Goal: Task Accomplishment & Management: Manage account settings

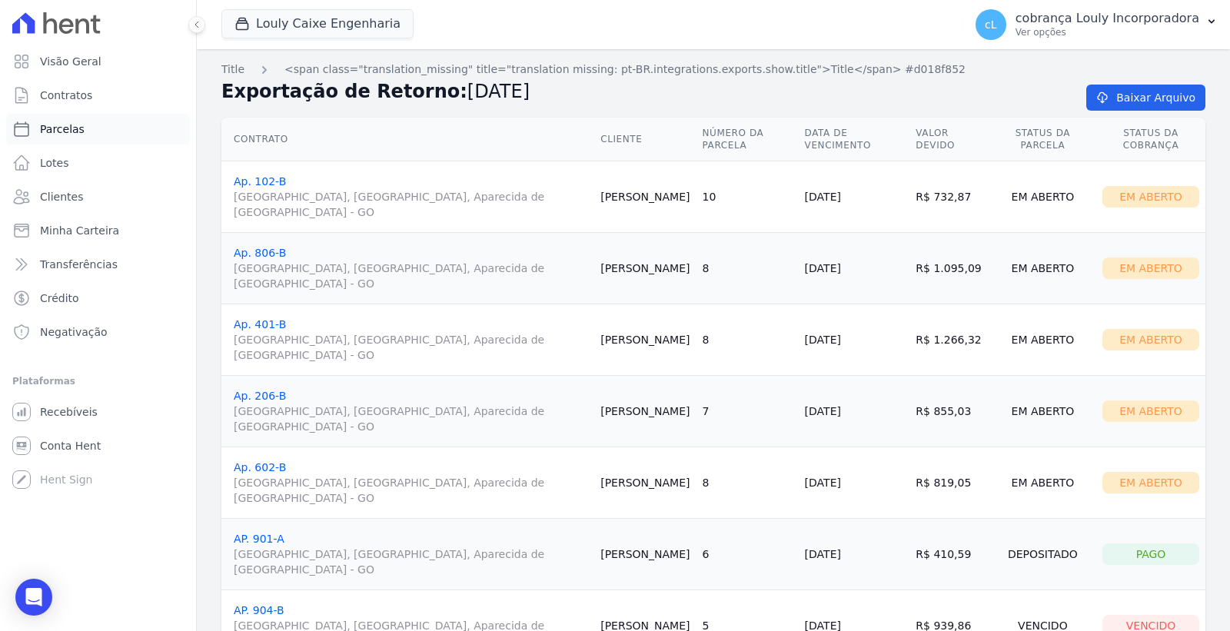
scroll to position [341, 0]
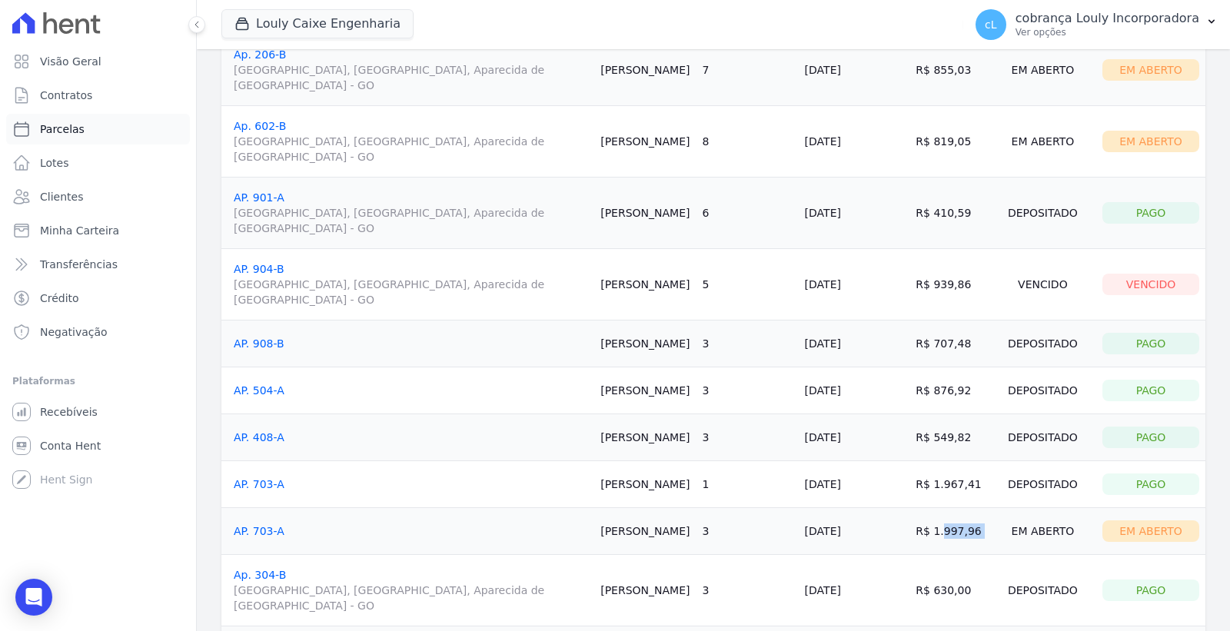
click at [85, 137] on link "Parcelas" at bounding box center [98, 129] width 184 height 31
select select
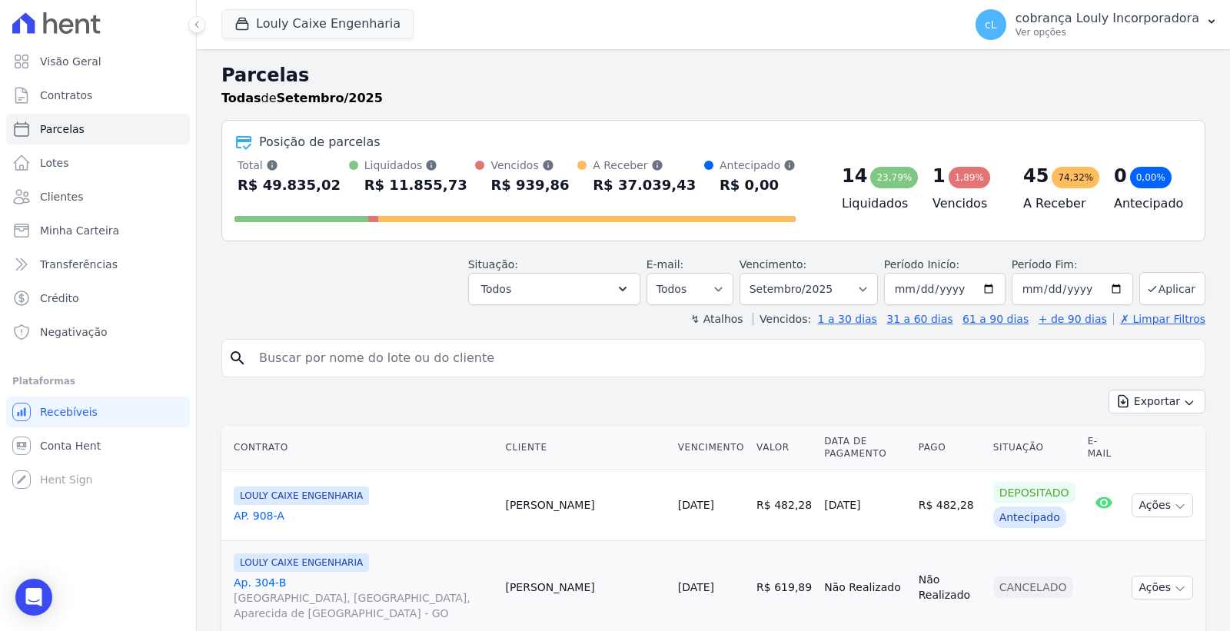
click at [337, 351] on input "search" at bounding box center [724, 358] width 949 height 31
paste input "[PERSON_NAME]"
type input "[PERSON_NAME]"
select select
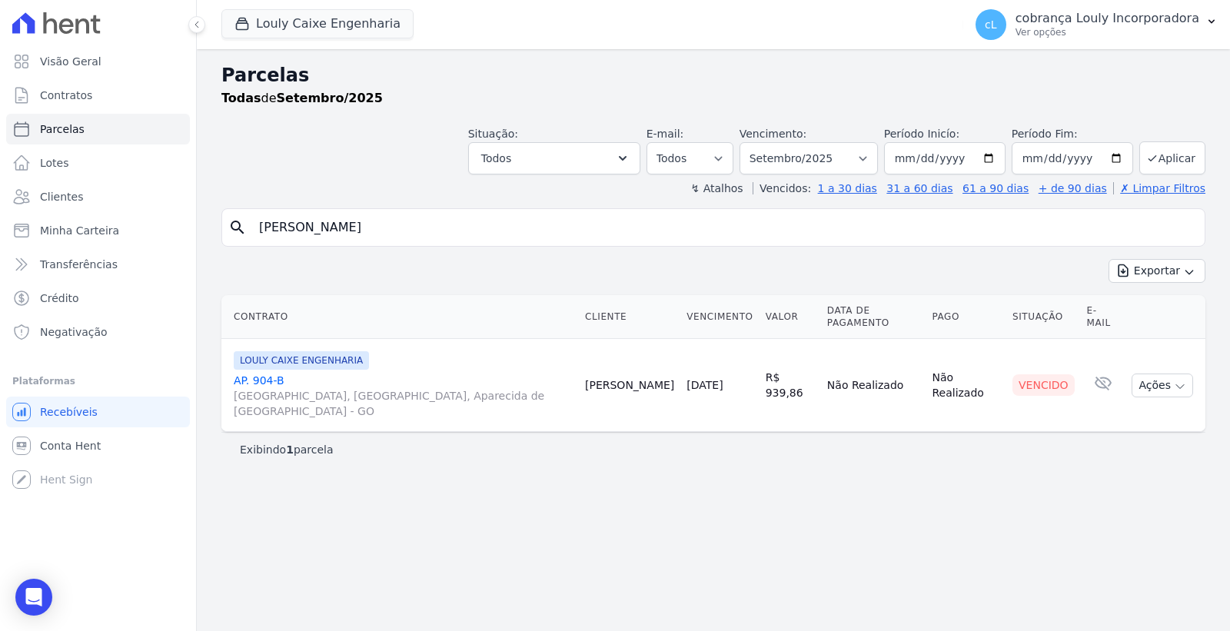
click at [258, 373] on link "AP. [GEOGRAPHIC_DATA], [GEOGRAPHIC_DATA], Aparecida de [GEOGRAPHIC_DATA]" at bounding box center [403, 396] width 339 height 46
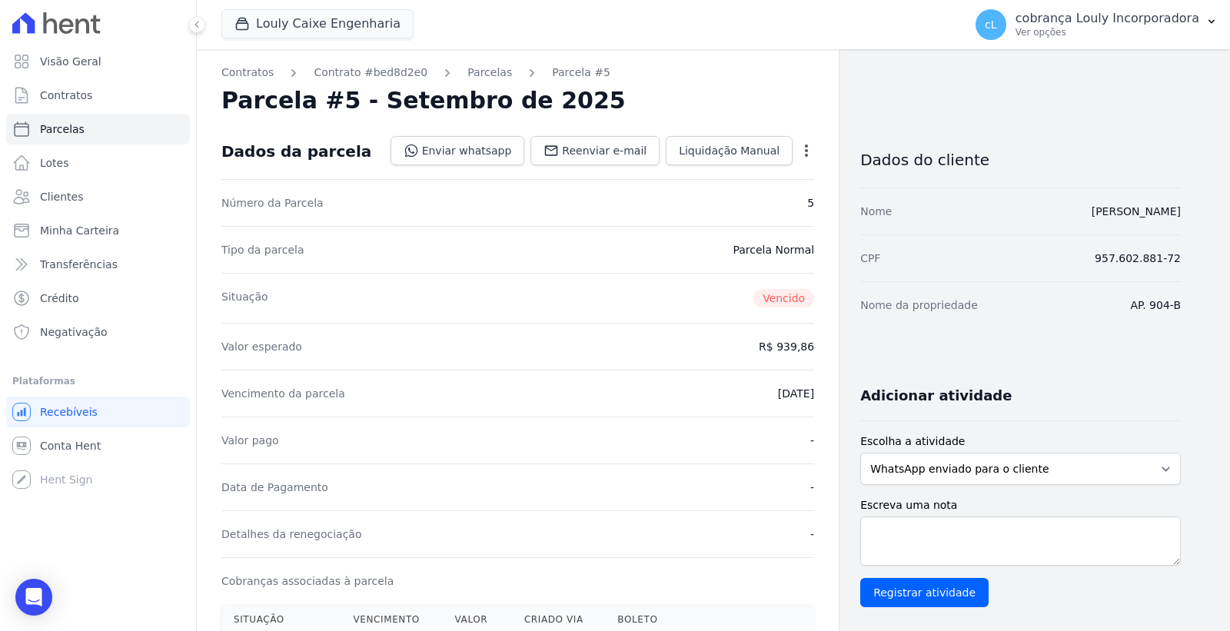
click at [804, 155] on icon "button" at bounding box center [806, 150] width 15 height 15
click at [772, 189] on link "Cancelar Cobrança" at bounding box center [740, 199] width 135 height 28
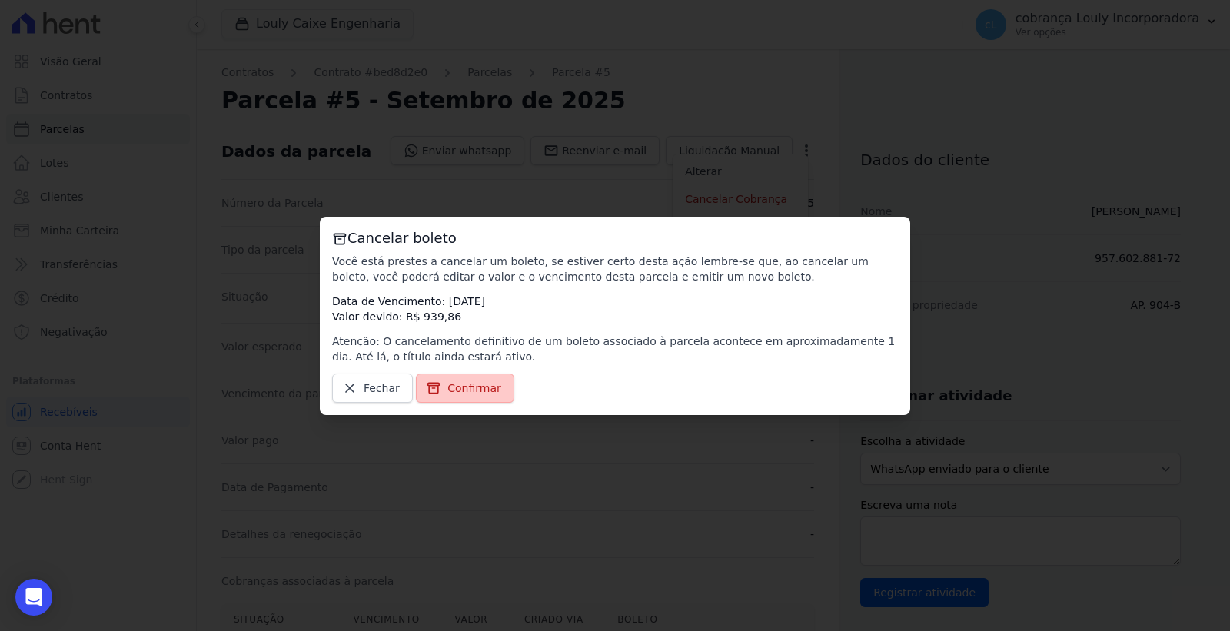
click at [471, 381] on span "Confirmar" at bounding box center [474, 388] width 54 height 15
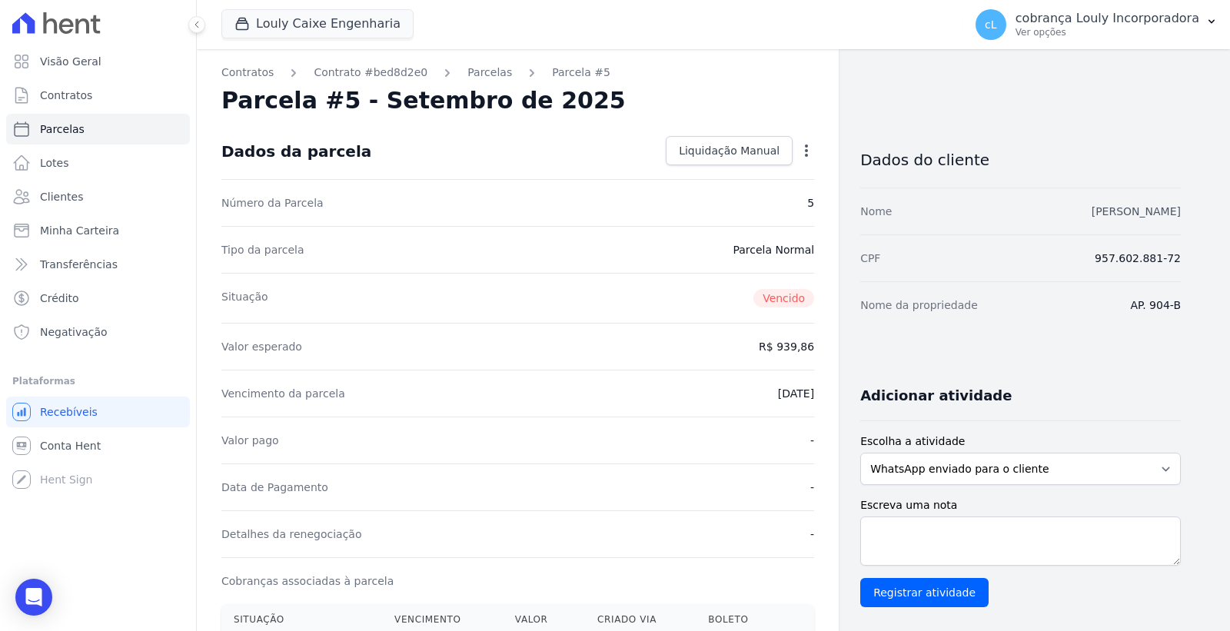
click at [1119, 212] on link "[PERSON_NAME]" at bounding box center [1136, 211] width 89 height 12
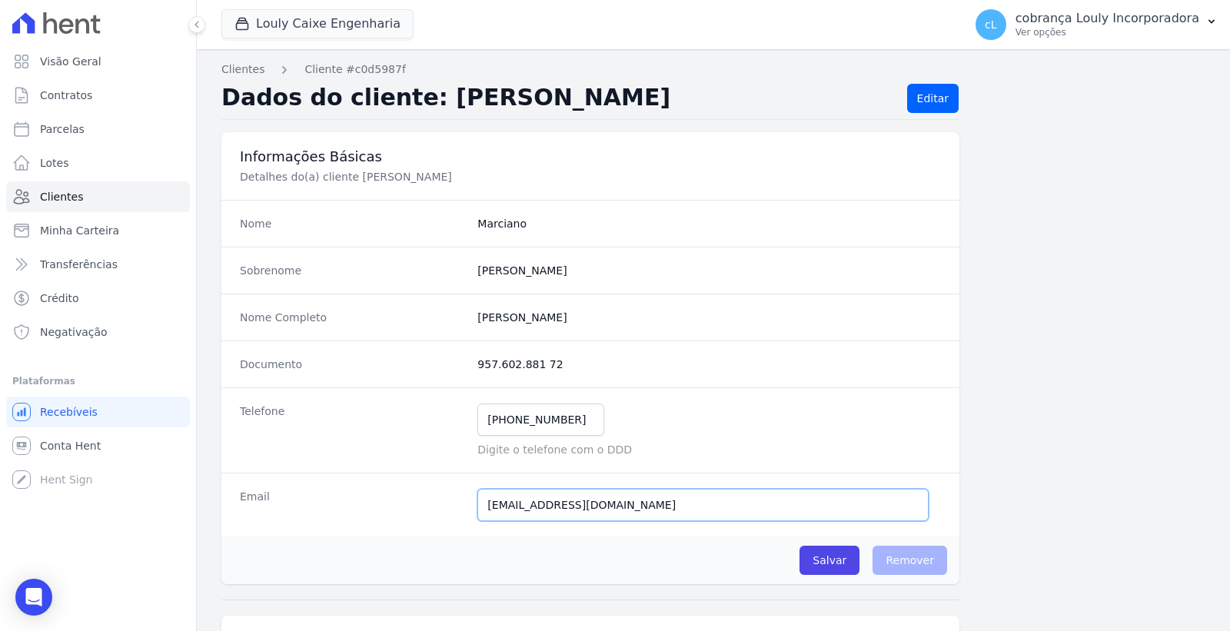
drag, startPoint x: 594, startPoint y: 507, endPoint x: 372, endPoint y: 505, distance: 221.4
click at [372, 505] on div "Email [EMAIL_ADDRESS][DOMAIN_NAME] Tivemos um problema ao tentar enviar uma men…" at bounding box center [590, 505] width 738 height 64
paste input "[EMAIL_ADDRESS]"
click at [493, 506] on input "[EMAIL_ADDRESS][DOMAIN_NAME]" at bounding box center [702, 505] width 451 height 32
type input "[EMAIL_ADDRESS][DOMAIN_NAME]"
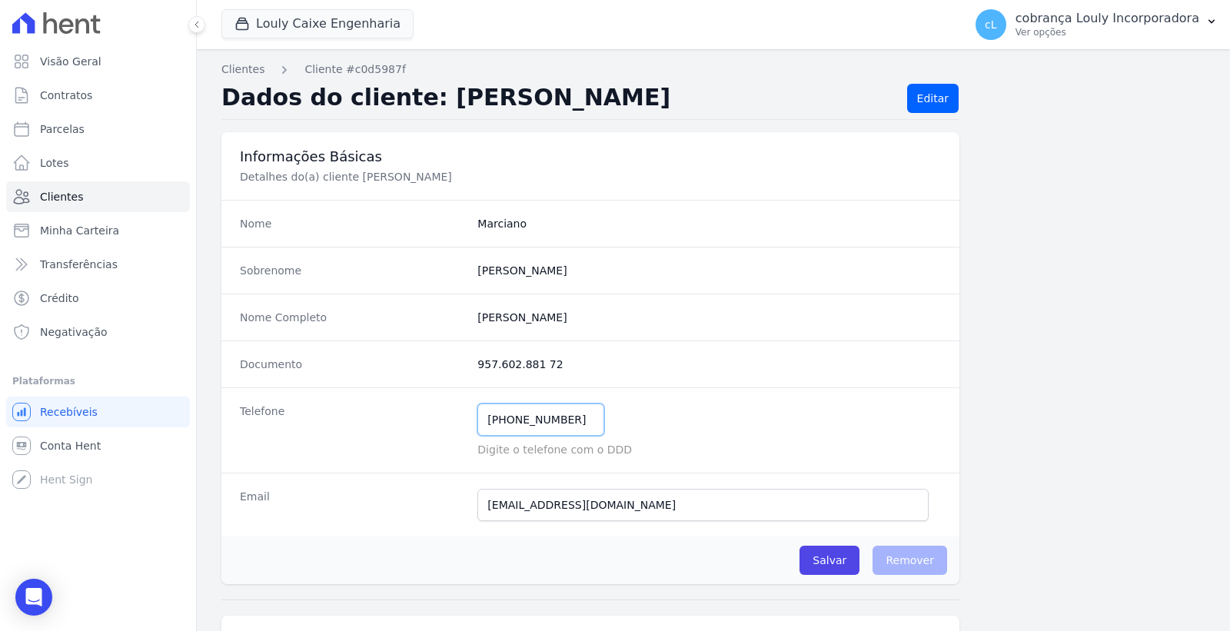
drag, startPoint x: 570, startPoint y: 421, endPoint x: 444, endPoint y: 421, distance: 125.3
click at [444, 421] on div "Telefone [PHONE_NUMBER] Mensagem de SMS ainda não enviada.. Mensagem de [PERSON…" at bounding box center [590, 429] width 738 height 85
paste input "984206904"
type input "62984206904"
click at [643, 423] on div "62984206904 Mensagem de SMS ainda não enviada.. Mensagem de [PERSON_NAME] ainda…" at bounding box center [709, 420] width 464 height 32
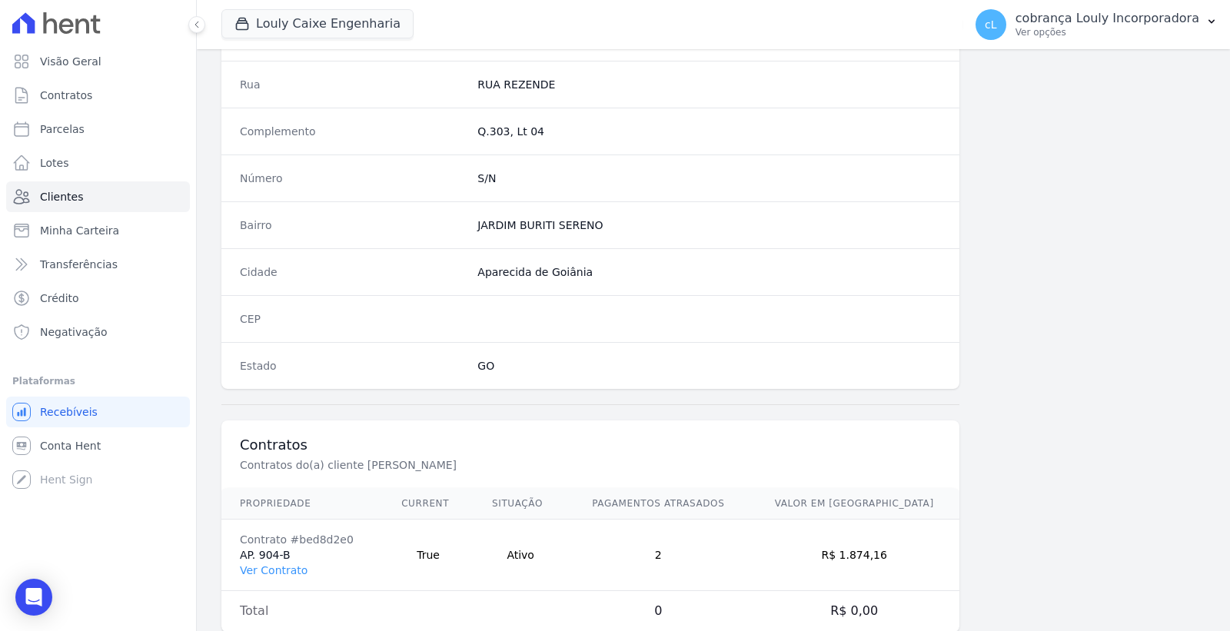
scroll to position [427, 0]
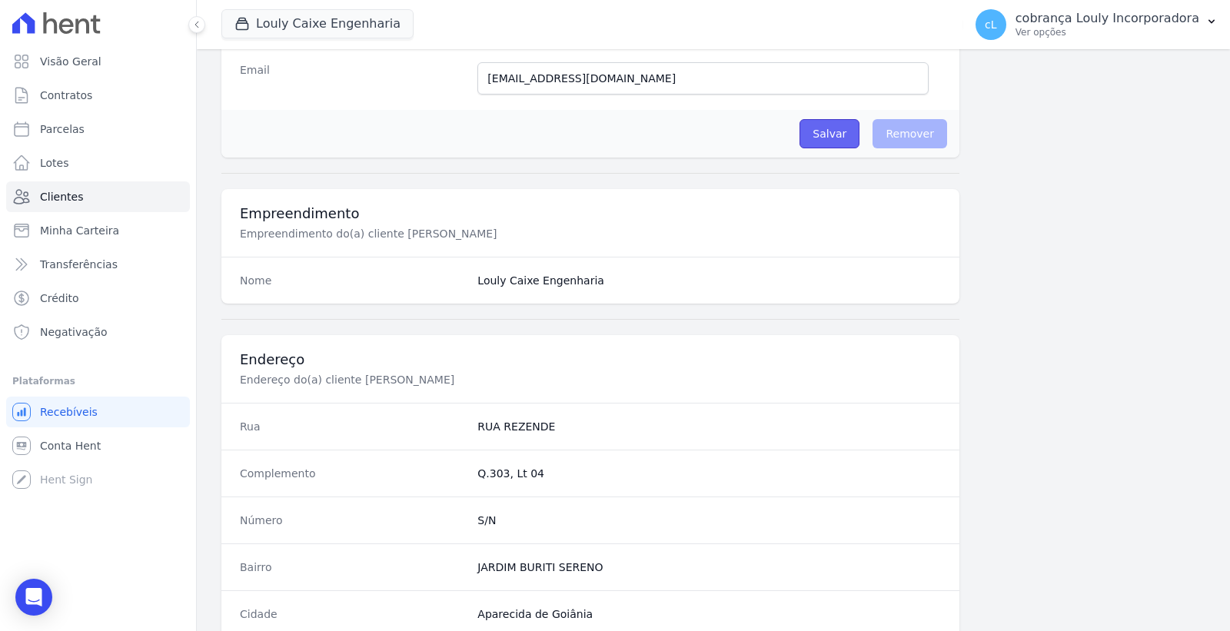
click at [840, 137] on input "Salvar" at bounding box center [830, 133] width 60 height 29
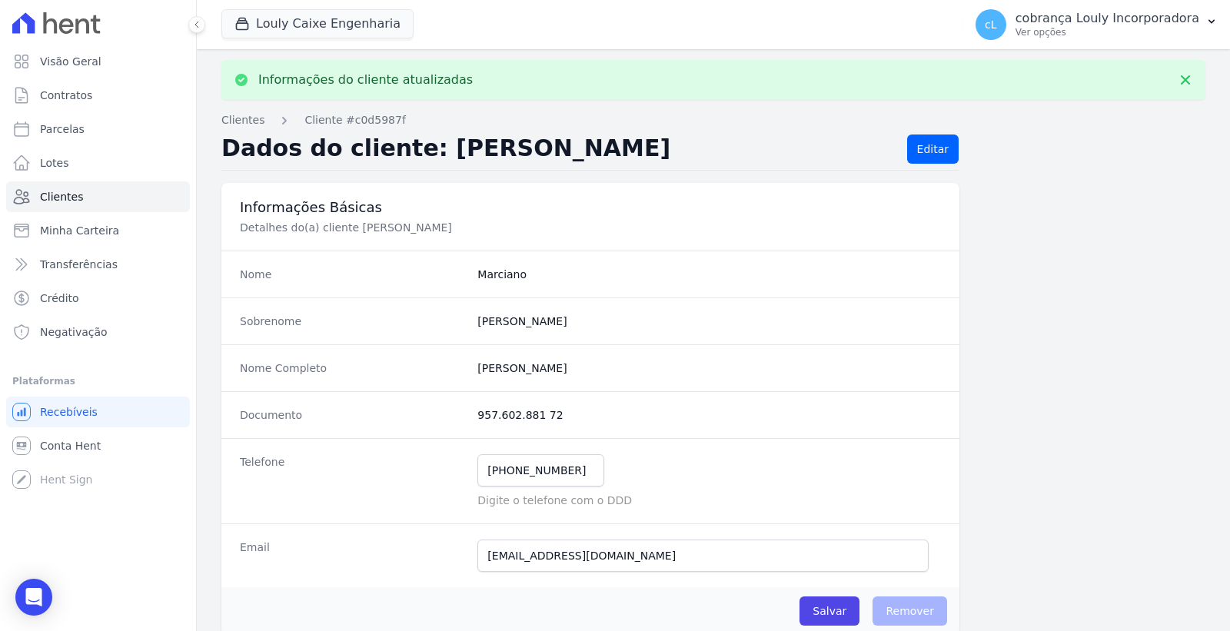
scroll to position [0, 0]
click at [930, 154] on link "Editar" at bounding box center [933, 150] width 52 height 29
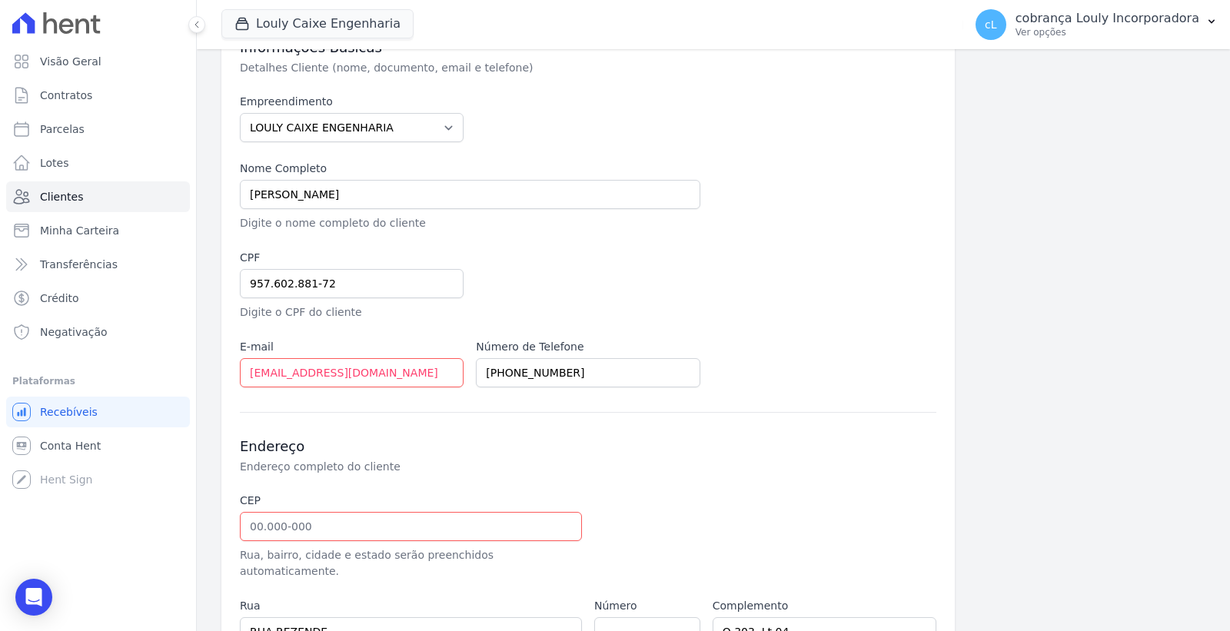
scroll to position [256, 0]
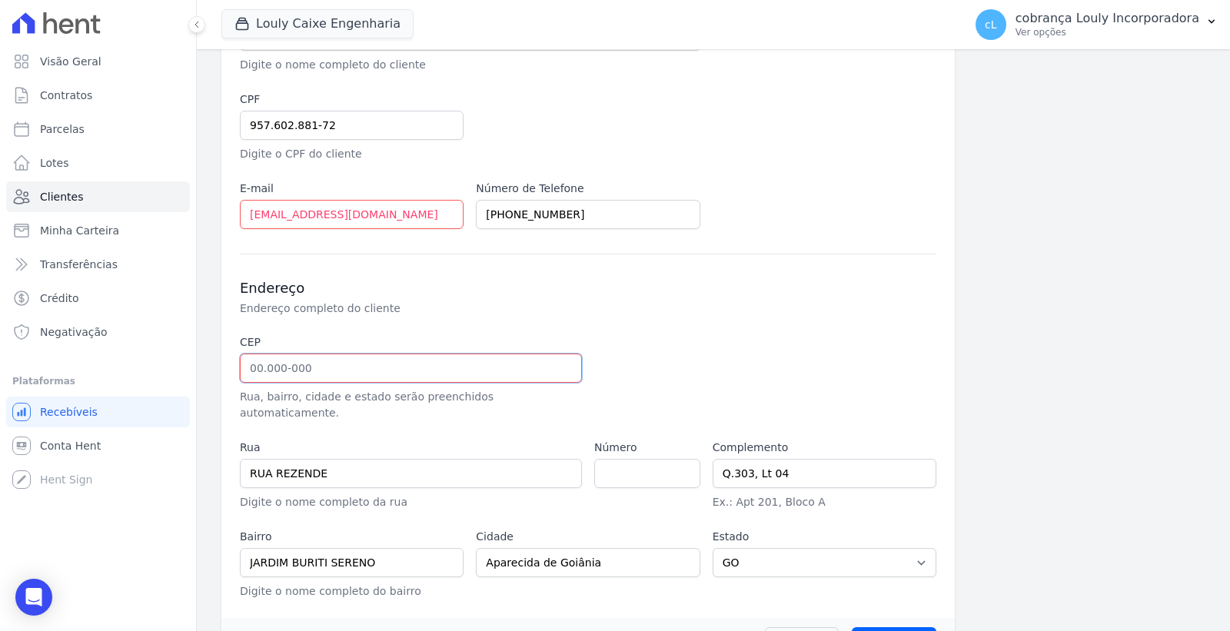
click at [301, 373] on input "text" at bounding box center [411, 368] width 342 height 29
paste input "74.937-380"
click at [385, 371] on input "74.937-380" at bounding box center [411, 368] width 342 height 29
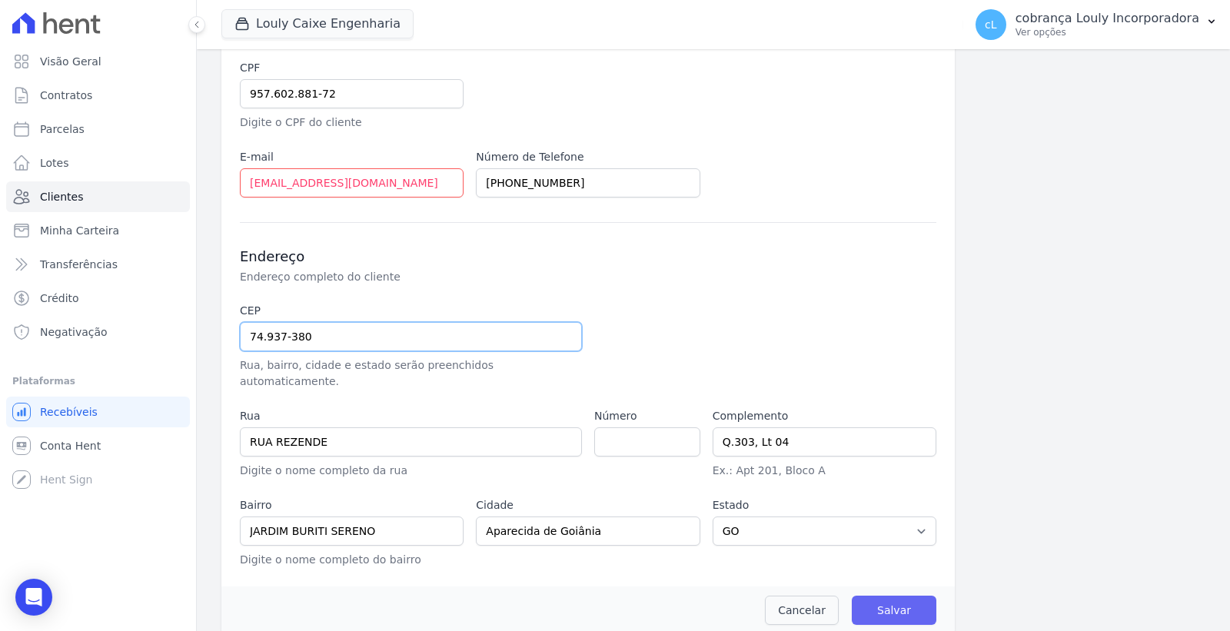
type input "74.937-380"
type input "Rua H 139"
type input "Cidade [PERSON_NAME] [PERSON_NAME]"
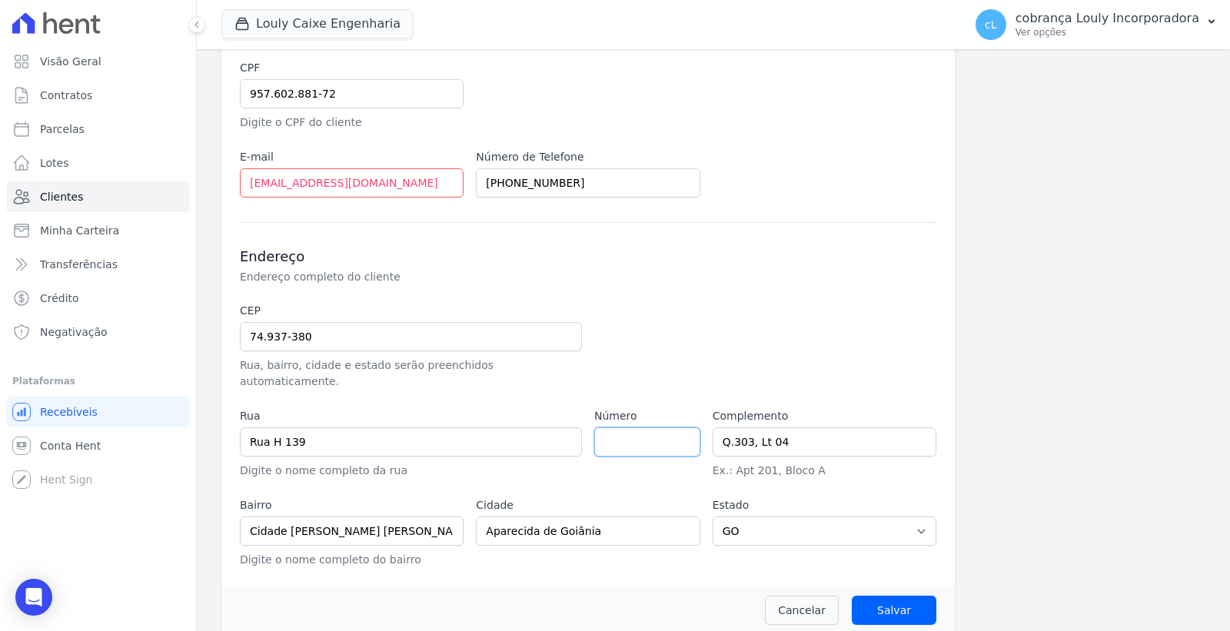
click at [600, 427] on input "number" at bounding box center [647, 441] width 106 height 29
click at [679, 427] on input "1" at bounding box center [647, 441] width 106 height 29
click at [660, 427] on input "1" at bounding box center [647, 441] width 106 height 29
click at [682, 427] on input "2" at bounding box center [647, 441] width 106 height 29
click at [680, 431] on input "1" at bounding box center [647, 441] width 106 height 29
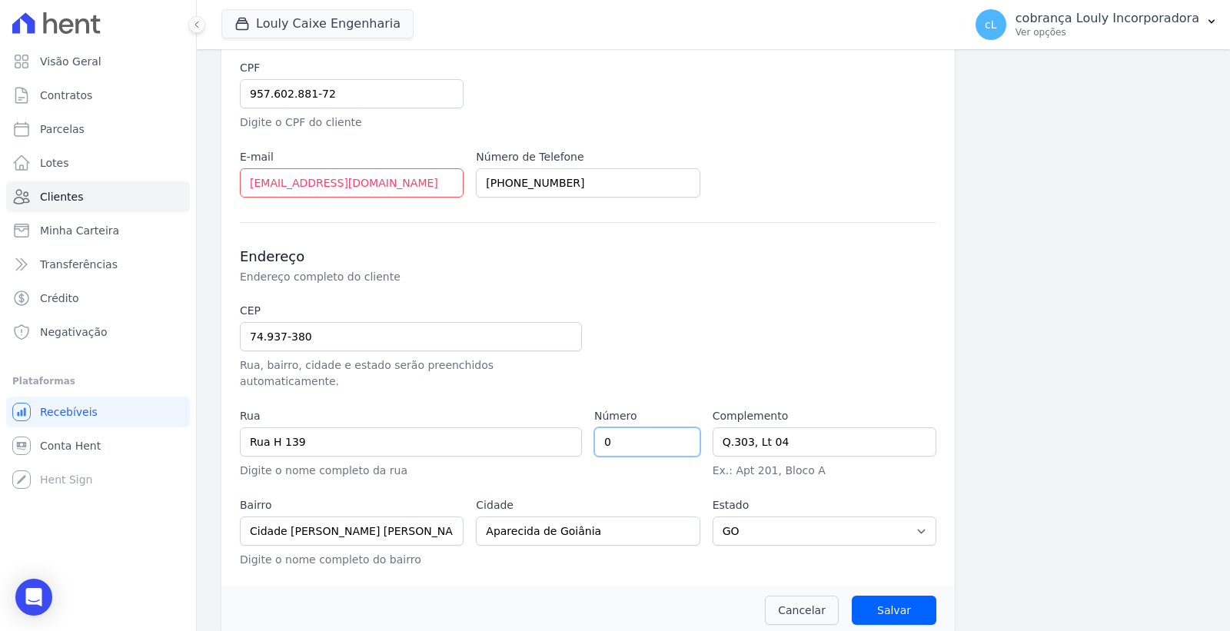
type input "0"
click at [680, 431] on input "0" at bounding box center [647, 441] width 106 height 29
click at [732, 265] on h3 "Endereço" at bounding box center [588, 257] width 697 height 18
click at [880, 601] on input "Salvar" at bounding box center [894, 610] width 85 height 29
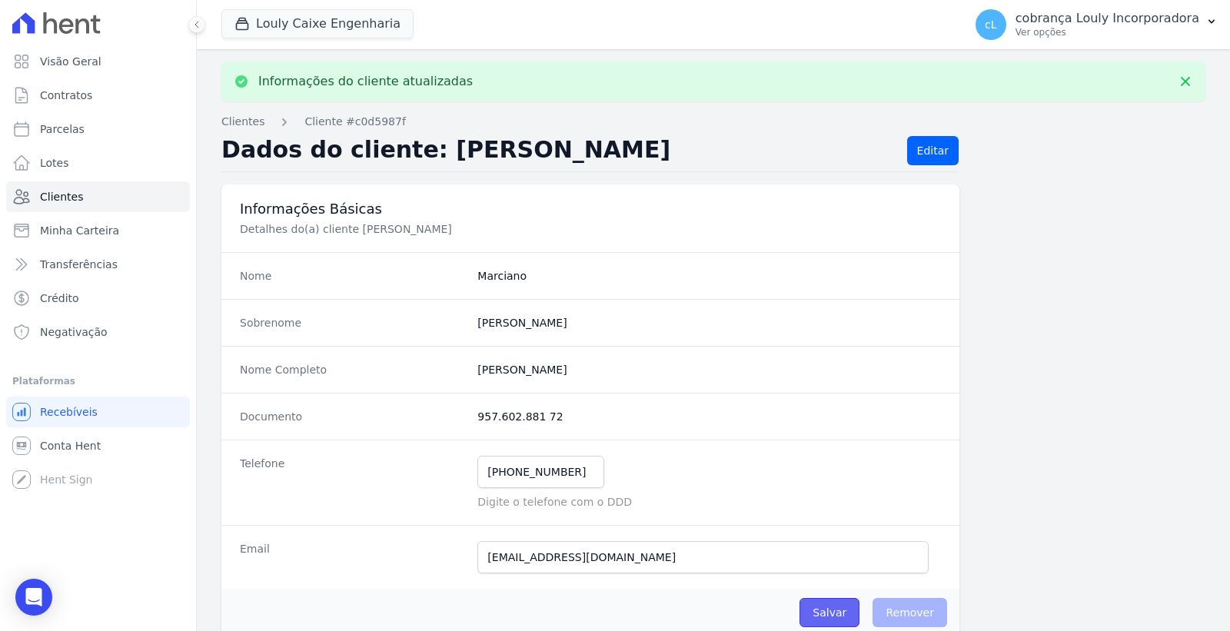
click at [823, 615] on input "Salvar" at bounding box center [830, 612] width 60 height 29
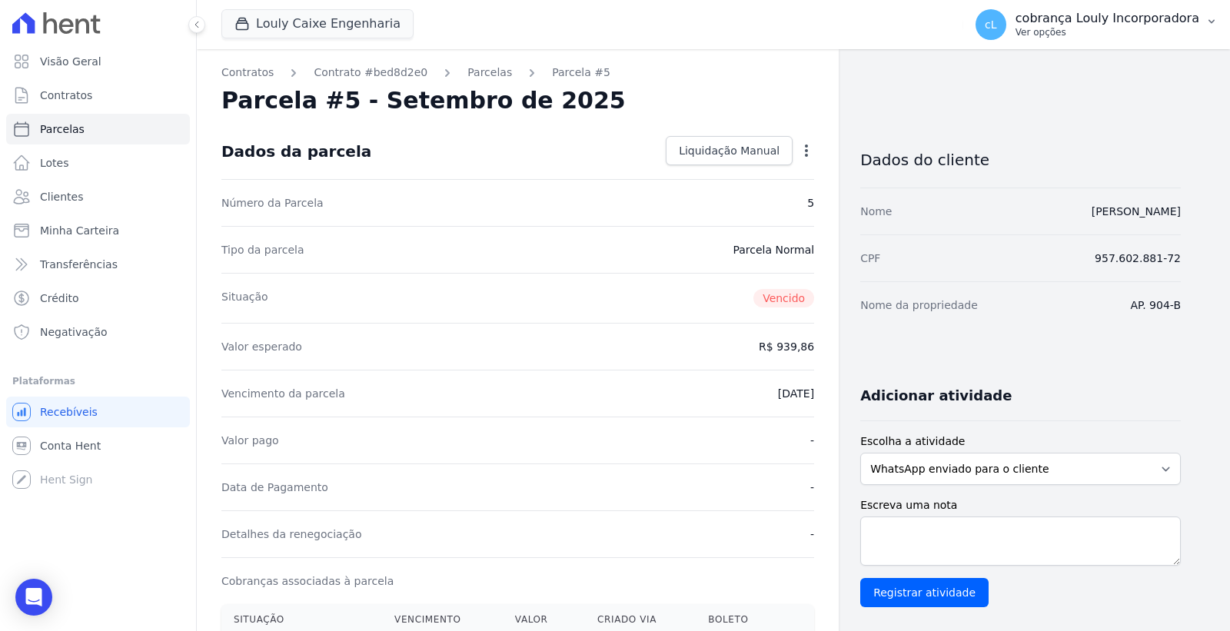
click at [1156, 23] on p "cobrança Louly Incorporadora" at bounding box center [1108, 18] width 184 height 15
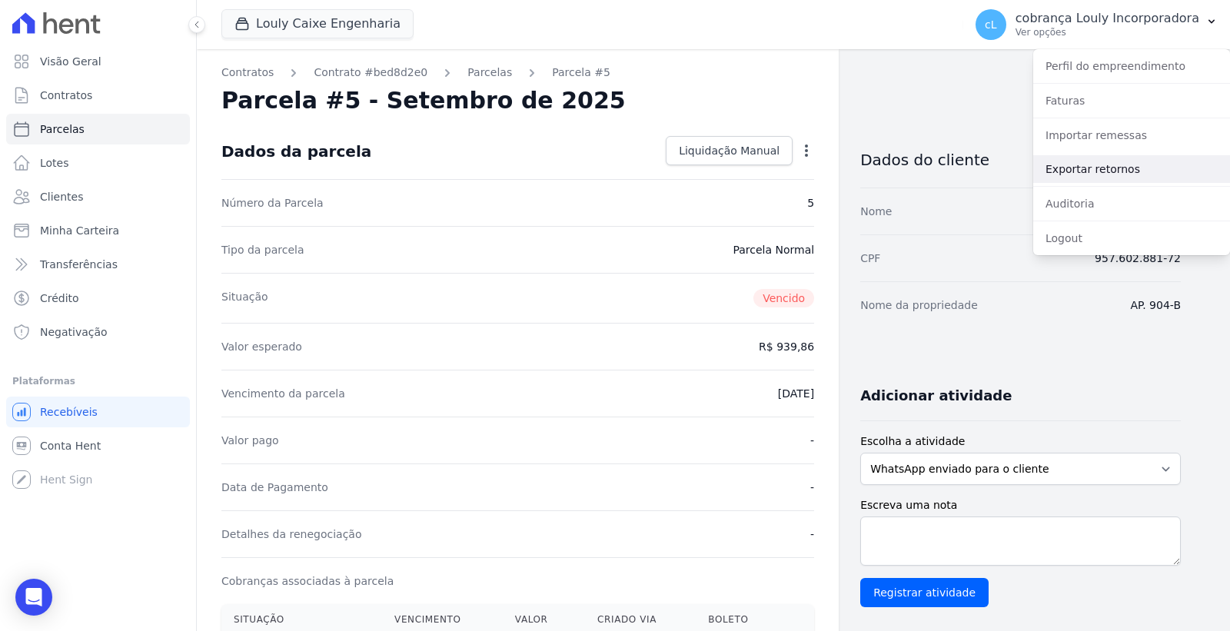
click at [1132, 165] on link "Exportar retornos" at bounding box center [1131, 169] width 197 height 28
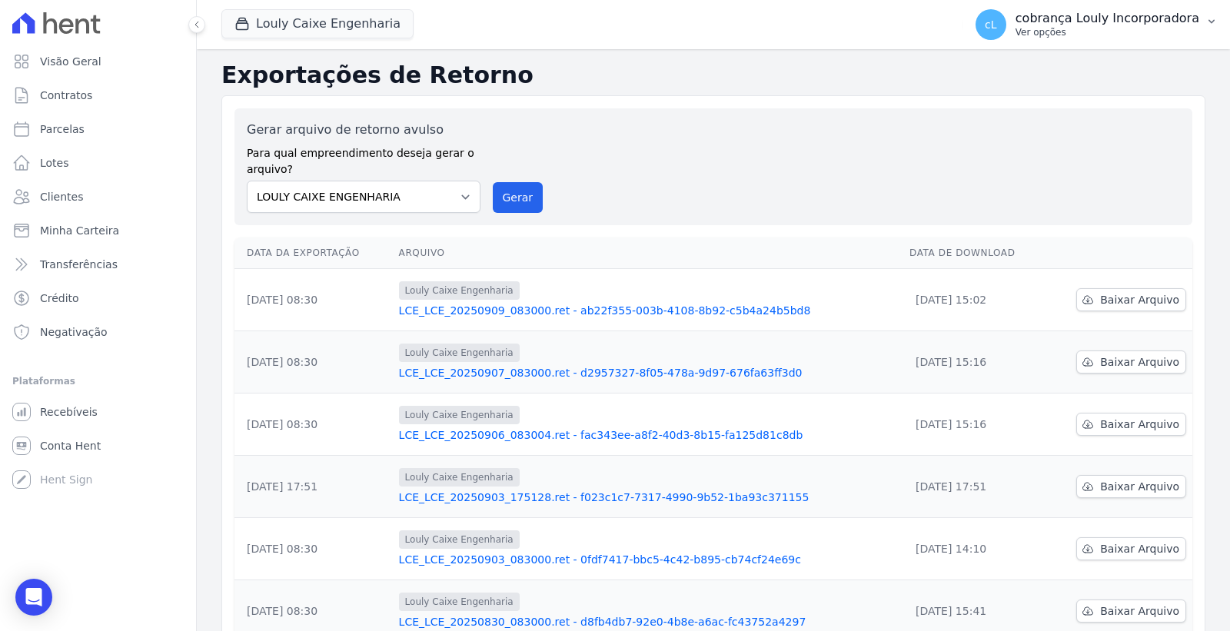
click at [1146, 22] on p "cobrança Louly Incorporadora" at bounding box center [1108, 18] width 184 height 15
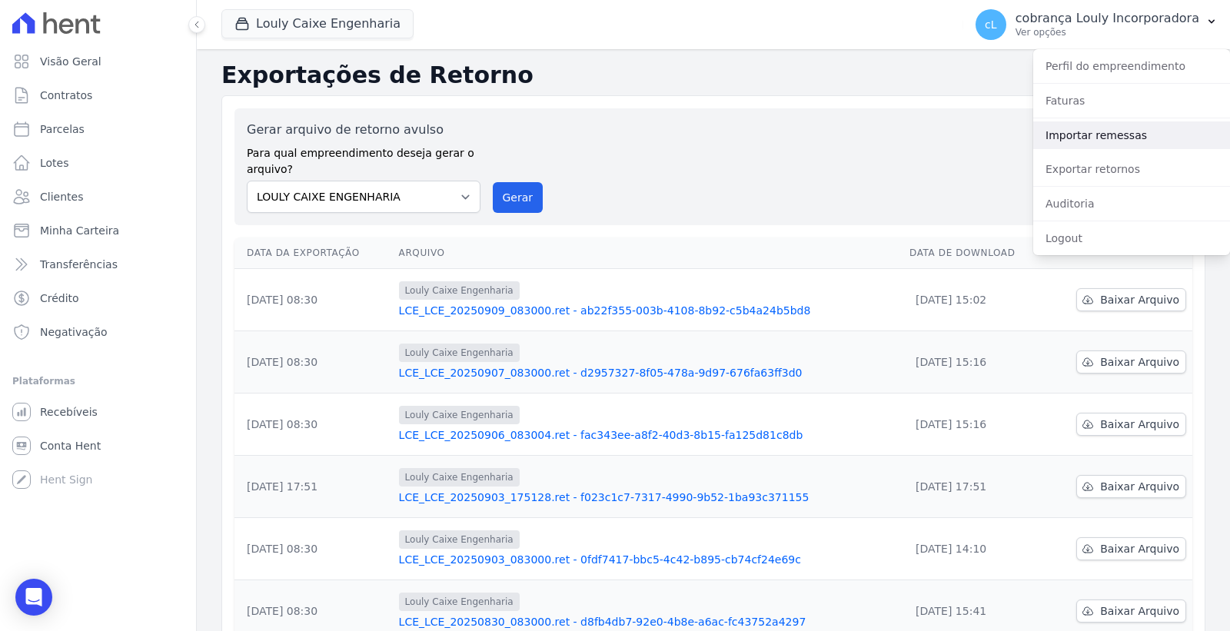
click at [1079, 141] on link "Importar remessas" at bounding box center [1131, 135] width 197 height 28
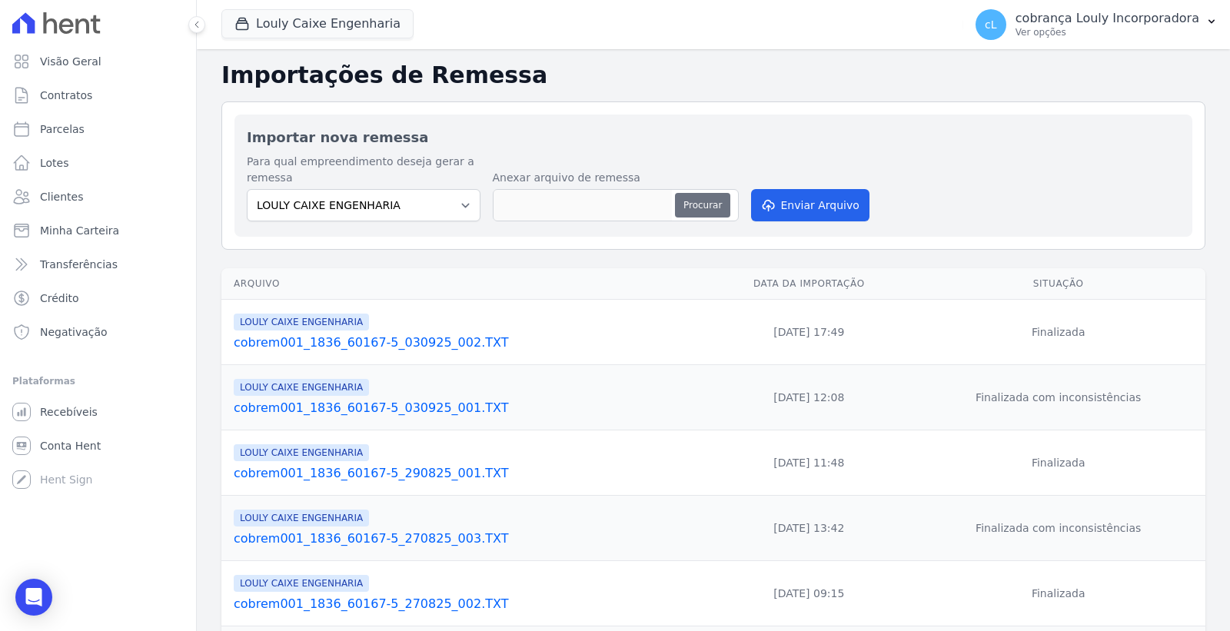
click at [706, 205] on button "Procurar" at bounding box center [702, 205] width 55 height 25
type input "cobrem001_1836_60167-5_100925_001.TXT"
click at [835, 208] on button "Enviar Arquivo" at bounding box center [810, 205] width 118 height 32
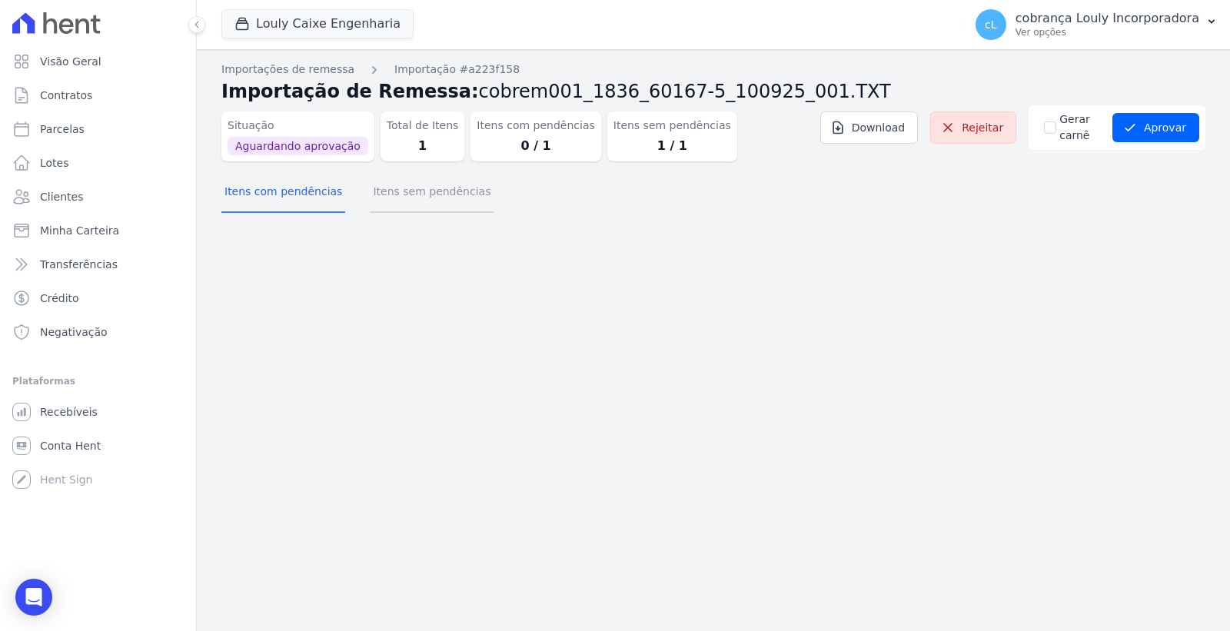
click at [413, 194] on button "Itens sem pendências" at bounding box center [432, 193] width 124 height 40
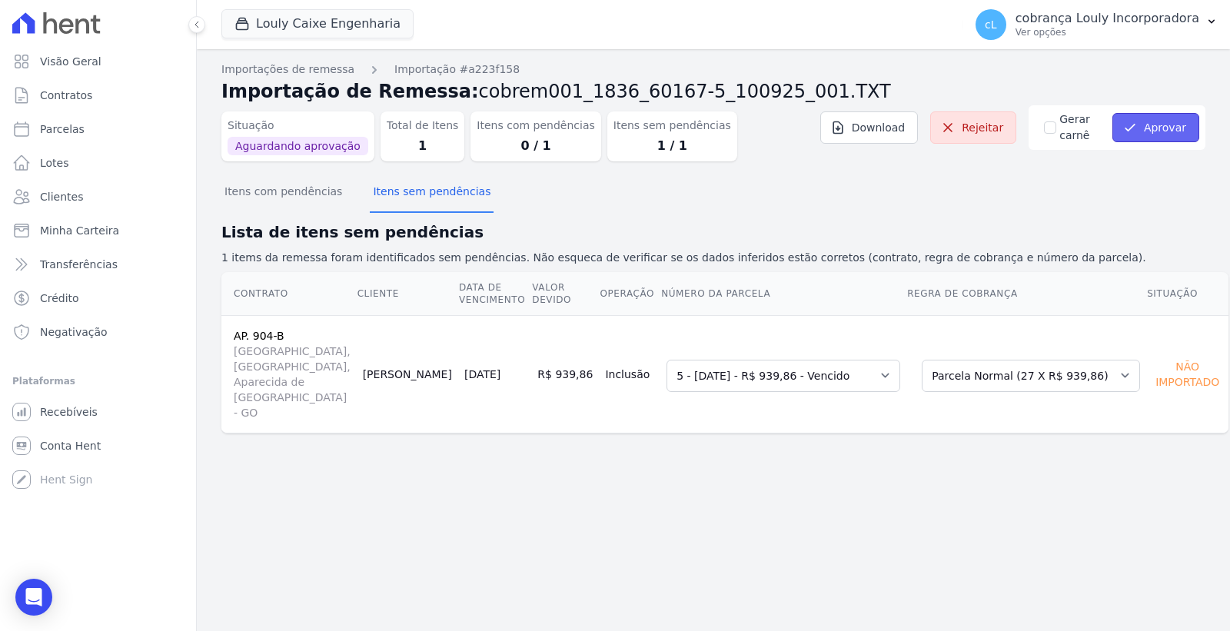
click at [1138, 129] on icon "submit" at bounding box center [1129, 127] width 15 height 15
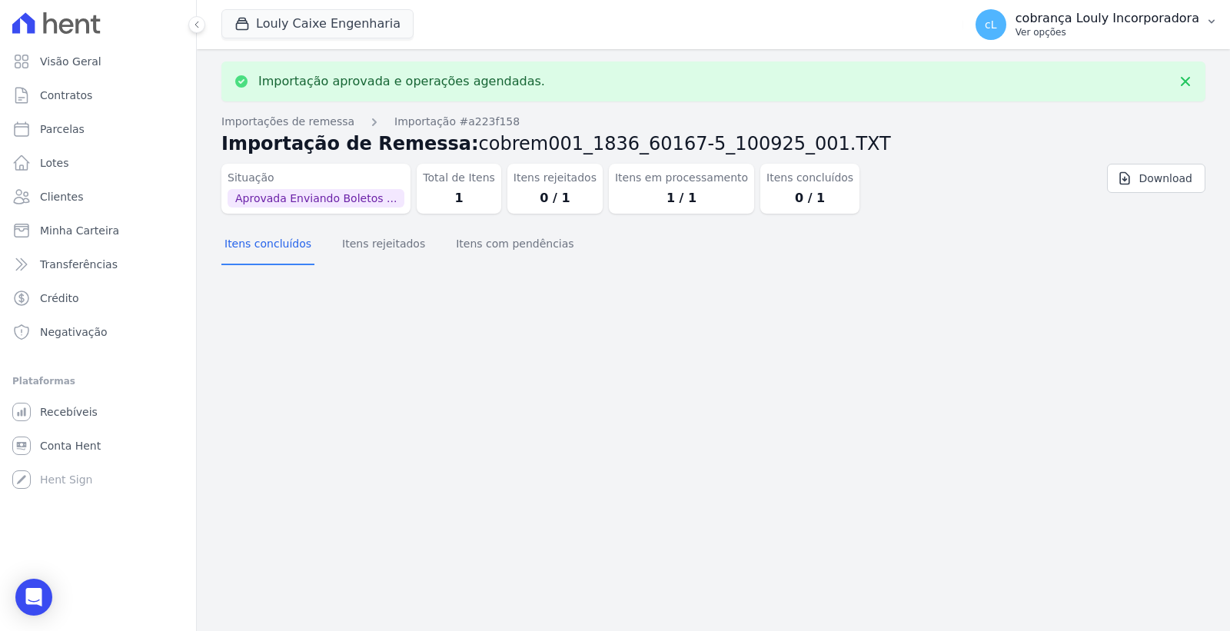
click at [1148, 19] on p "cobrança Louly Incorporadora" at bounding box center [1108, 18] width 184 height 15
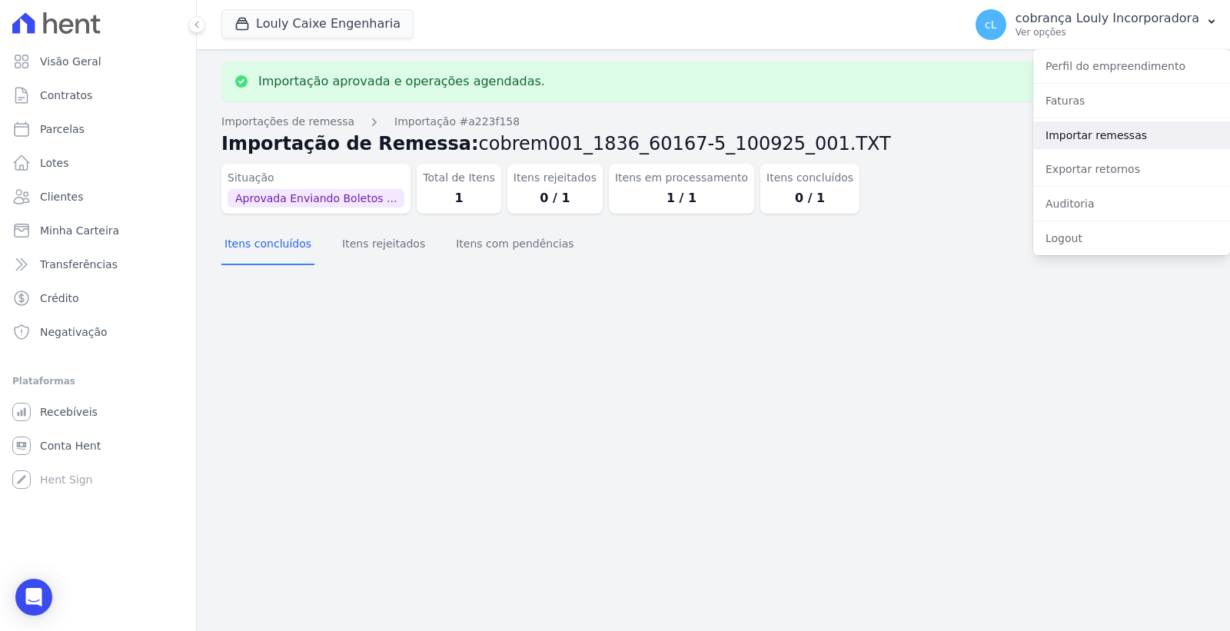
click at [1109, 136] on link "Importar remessas" at bounding box center [1131, 135] width 197 height 28
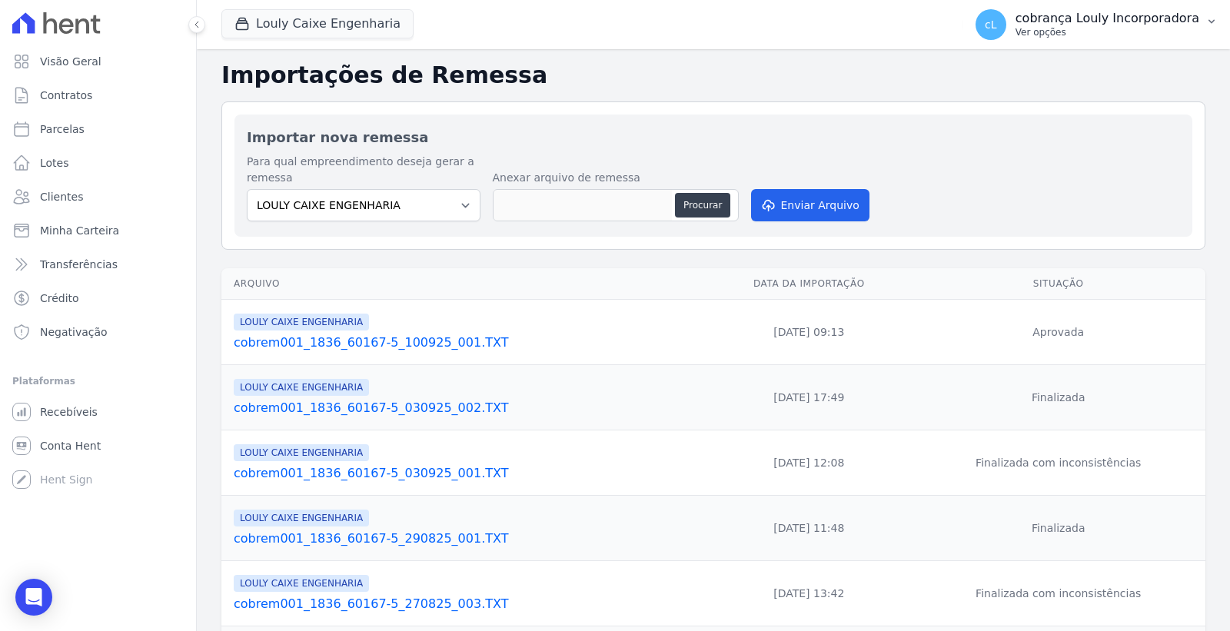
click at [1122, 12] on p "cobrança Louly Incorporadora" at bounding box center [1108, 18] width 184 height 15
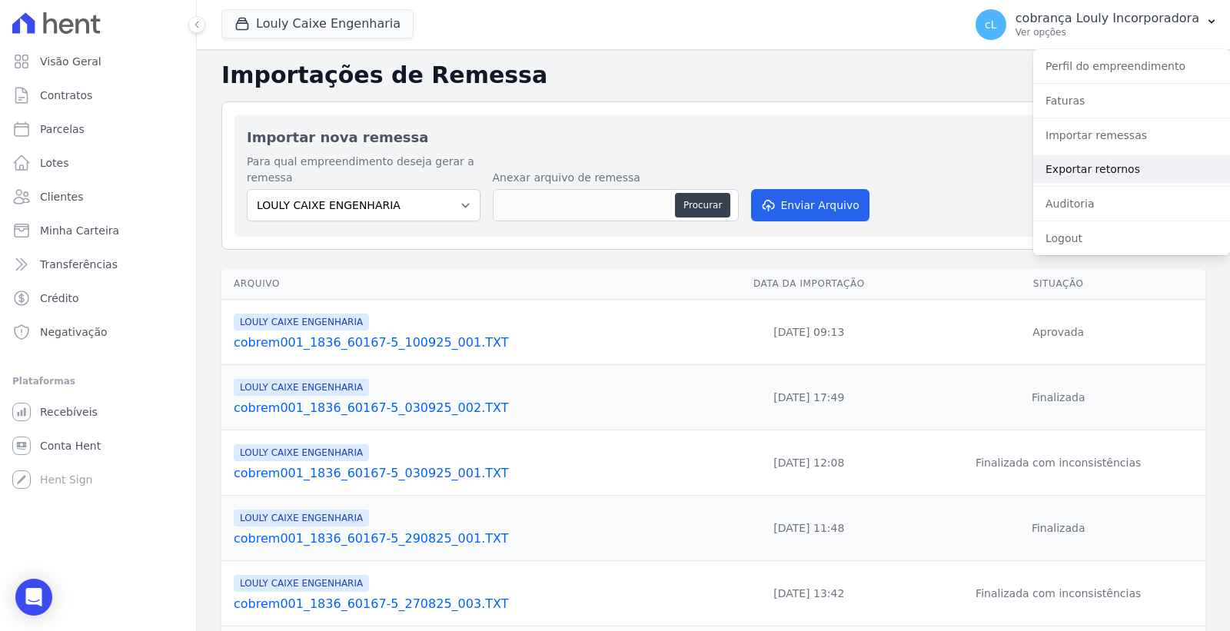
click at [1092, 166] on link "Exportar retornos" at bounding box center [1131, 169] width 197 height 28
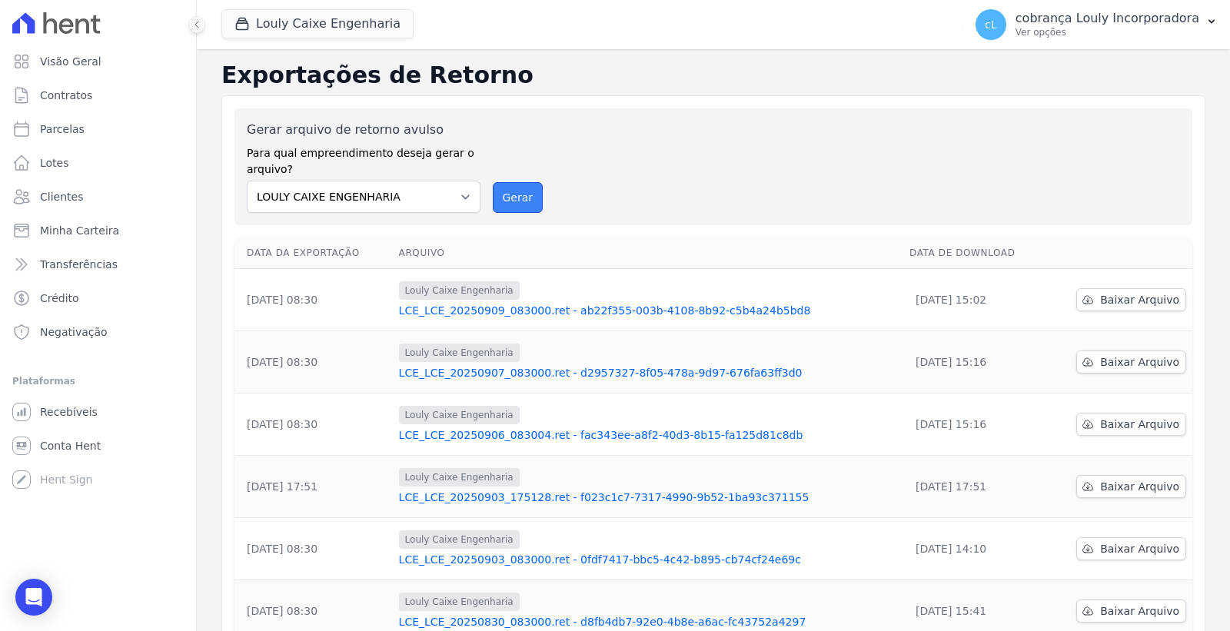
click at [516, 209] on button "Gerar" at bounding box center [518, 197] width 51 height 31
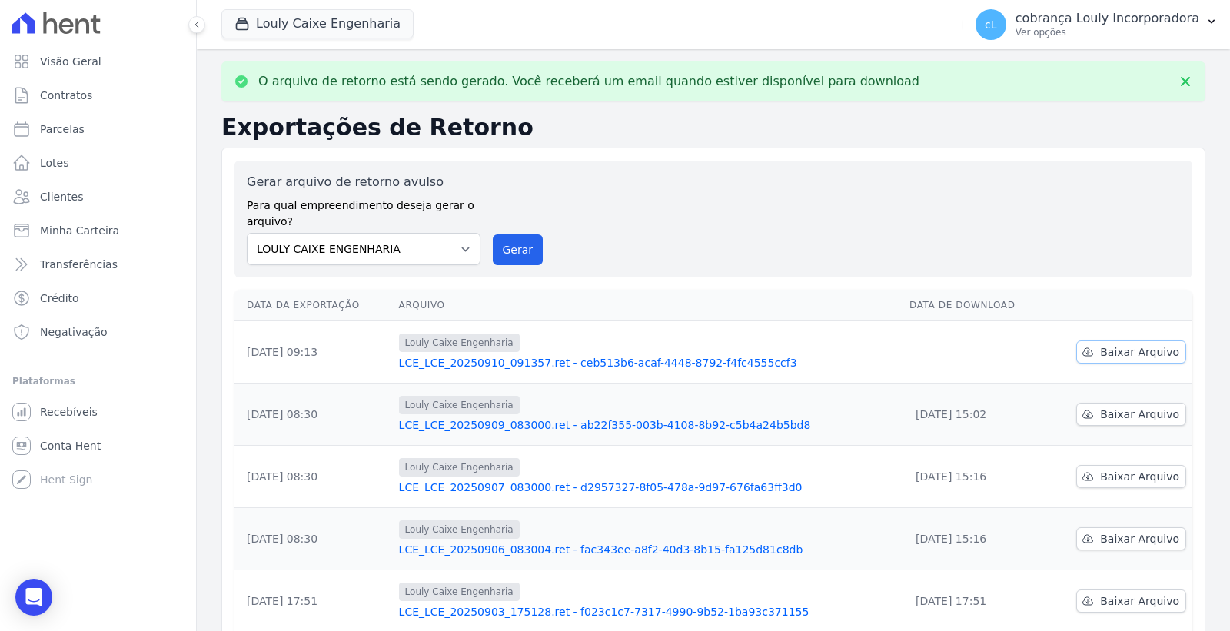
click at [1082, 346] on icon at bounding box center [1088, 352] width 12 height 12
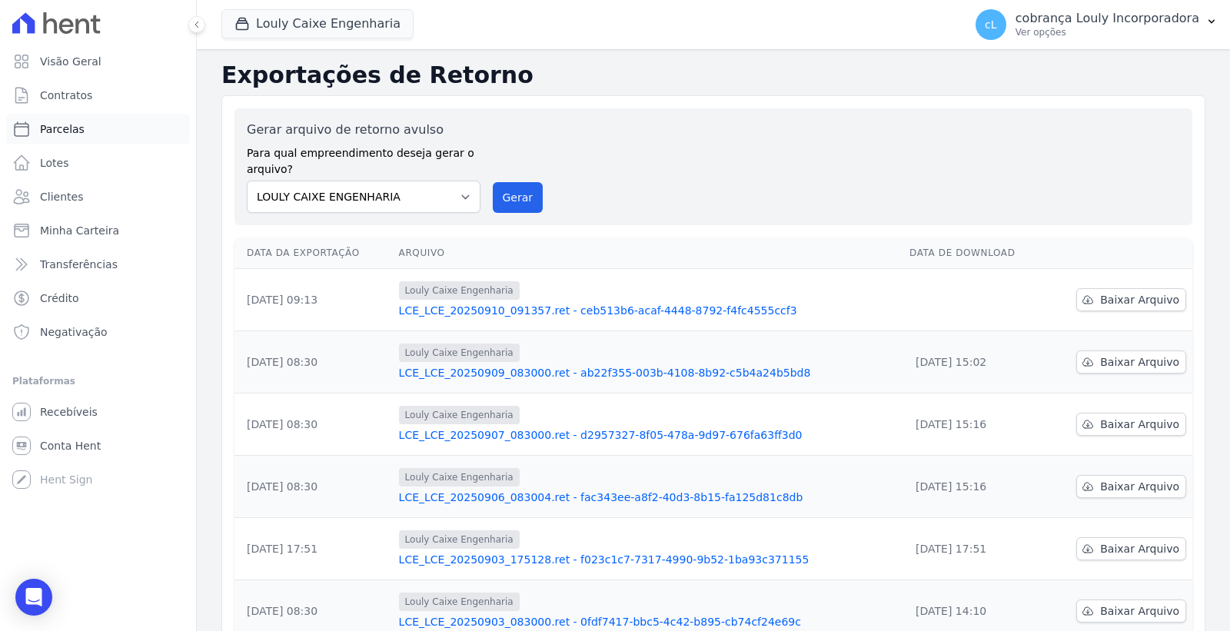
click at [69, 120] on link "Parcelas" at bounding box center [98, 129] width 184 height 31
select select
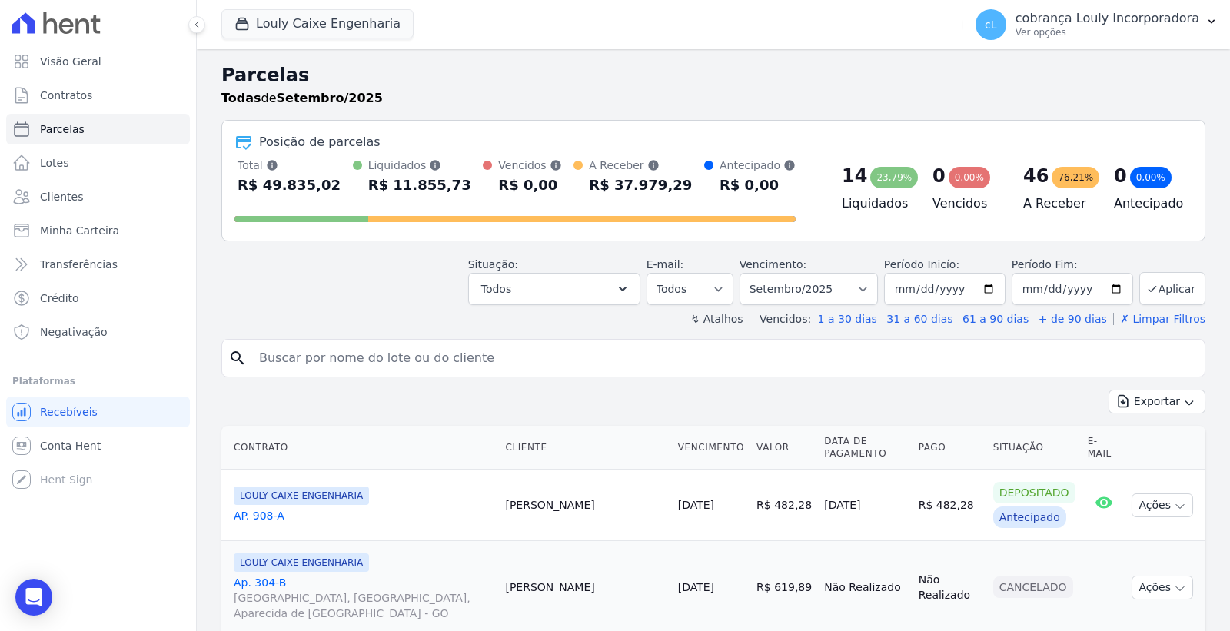
click at [339, 365] on input "search" at bounding box center [724, 358] width 949 height 31
paste input "\\srv-uau-bd\UAU\CAIXA\COBRANCA\REMESSA TEMPORARIA\"
type input "\\srv-uau-bd\UAU\CAIXA\COBRANCA\REMESSA TEMPORARIA\"
drag, startPoint x: 624, startPoint y: 357, endPoint x: 229, endPoint y: 358, distance: 394.4
click at [229, 358] on div "search \\srv-uau-bd\UAU\CAIXA\COBRANCA\REMESSA TEMPORARIA\" at bounding box center [713, 358] width 984 height 38
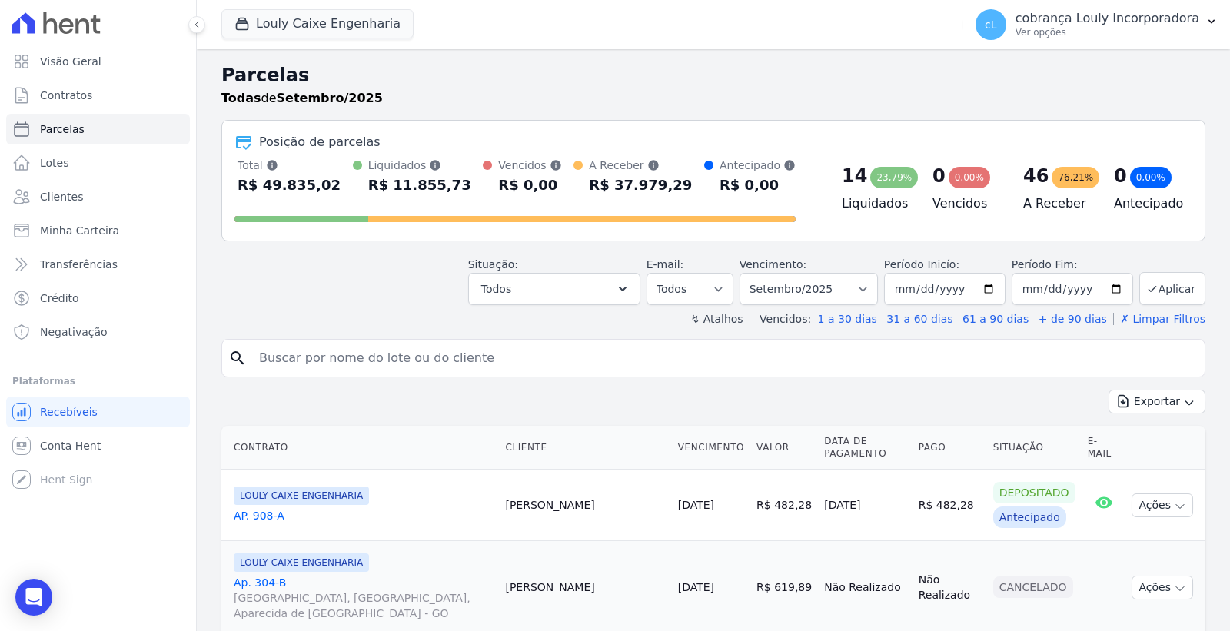
click at [366, 360] on input "search" at bounding box center [724, 358] width 949 height 31
paste input "[PERSON_NAME]"
type input "[PERSON_NAME]"
select select
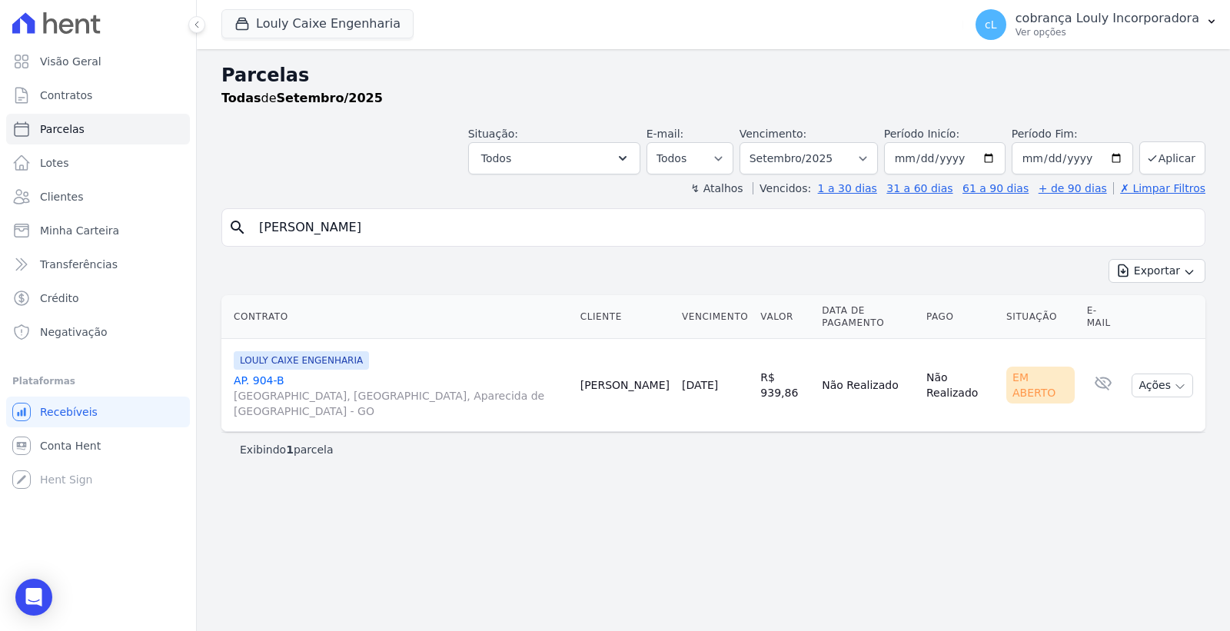
click at [264, 373] on link "AP. [GEOGRAPHIC_DATA], [GEOGRAPHIC_DATA], Aparecida de [GEOGRAPHIC_DATA]" at bounding box center [401, 396] width 334 height 46
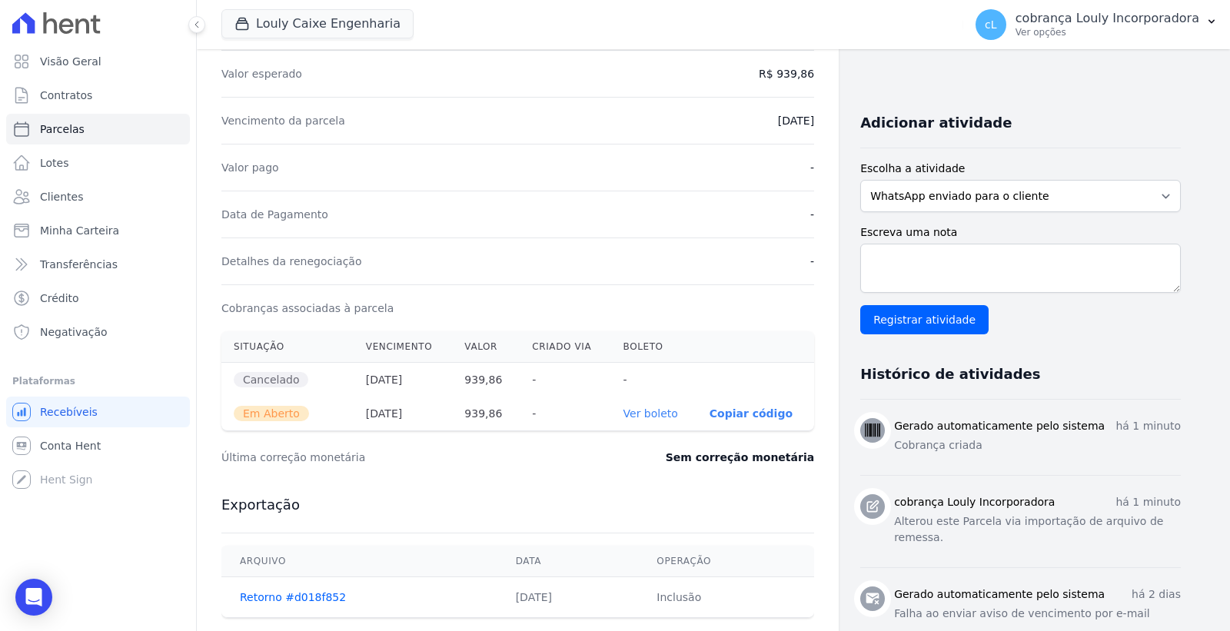
scroll to position [512, 0]
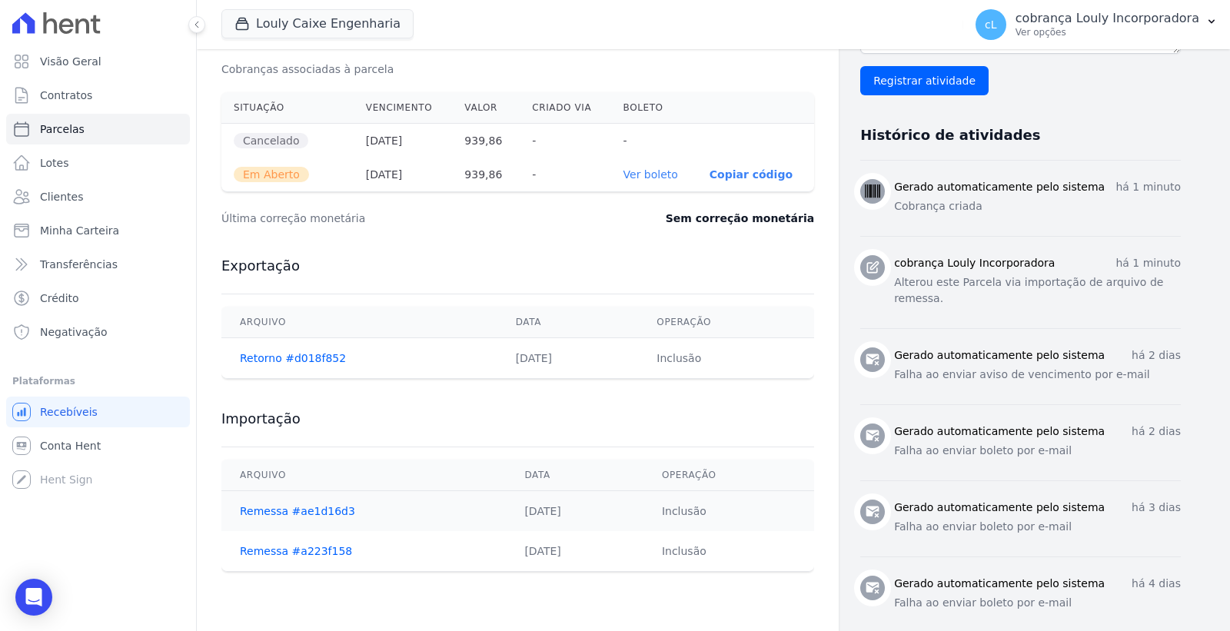
click at [656, 178] on link "Ver boleto" at bounding box center [651, 174] width 55 height 12
